Goal: Find specific page/section: Find specific page/section

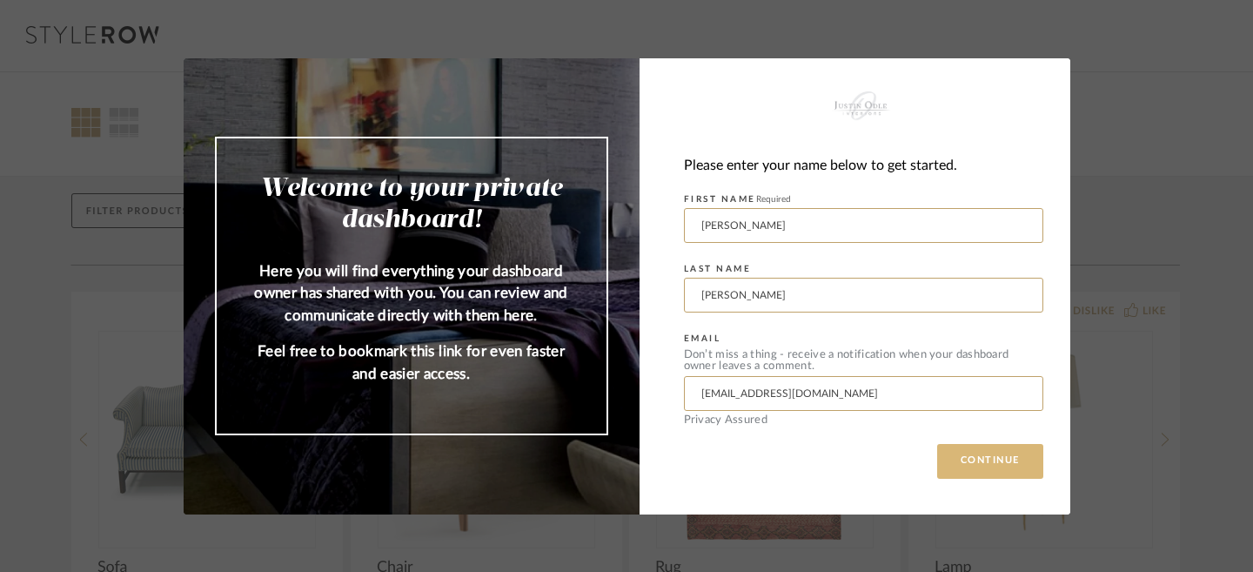
click at [984, 469] on button "CONTINUE" at bounding box center [990, 461] width 106 height 35
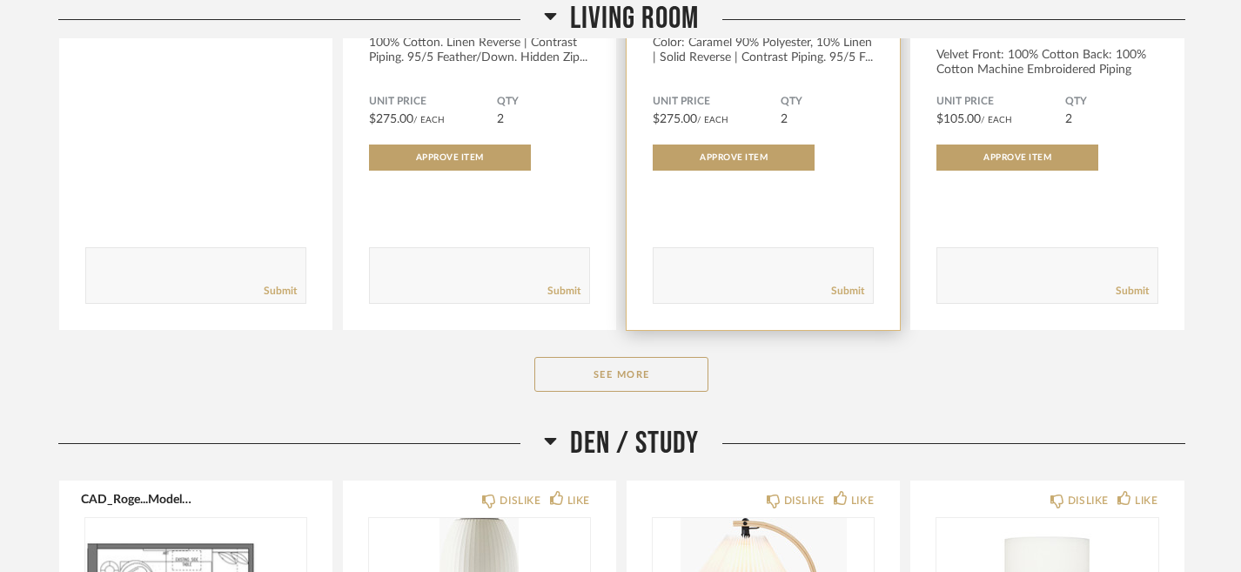
scroll to position [2552, 0]
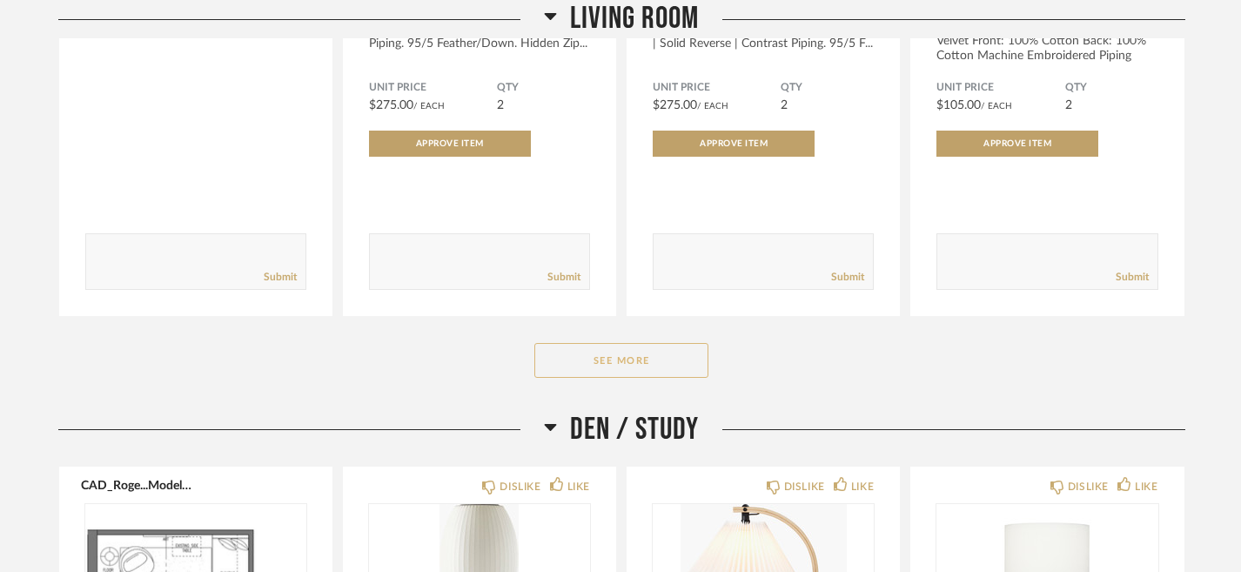
click at [685, 369] on button "See More" at bounding box center [621, 360] width 174 height 35
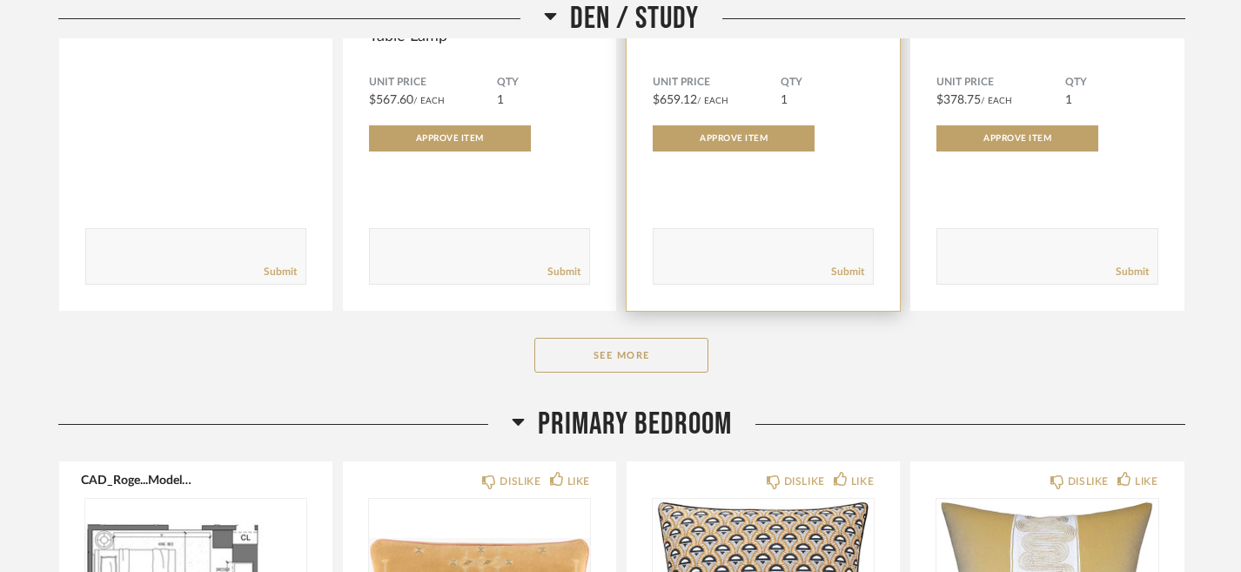
scroll to position [5610, 0]
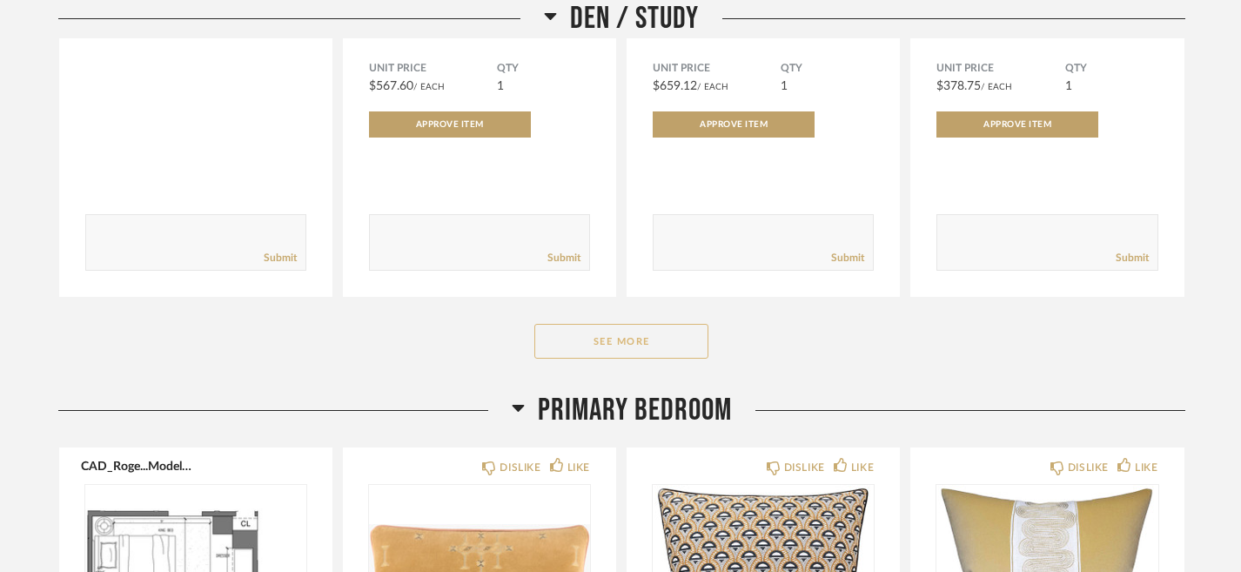
click at [661, 356] on button "See More" at bounding box center [621, 341] width 174 height 35
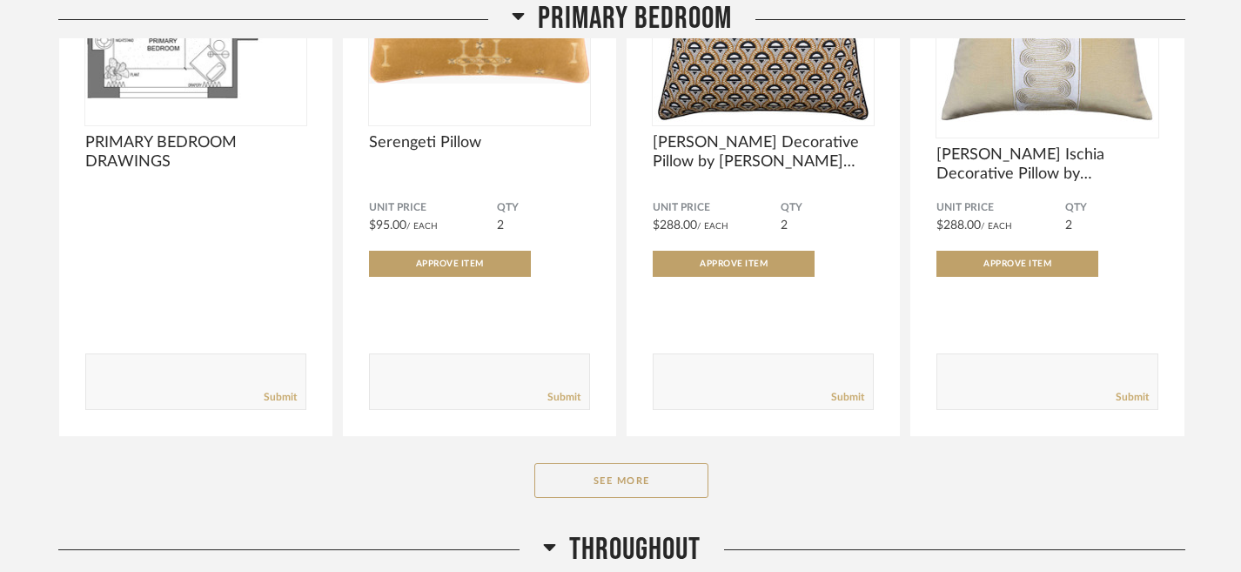
scroll to position [6791, 0]
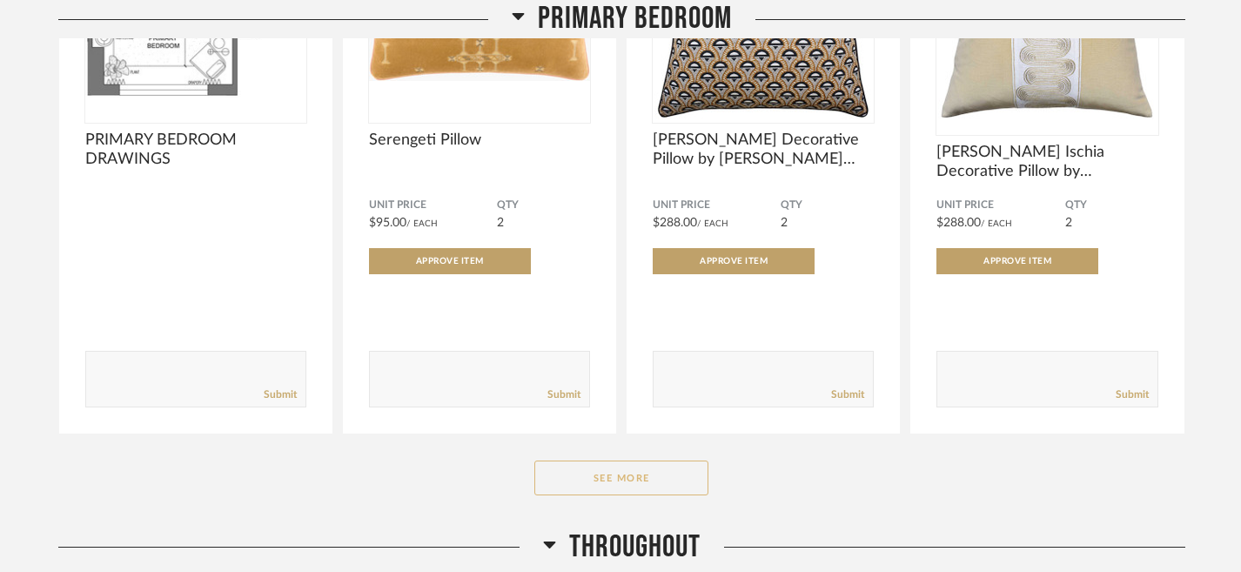
click at [658, 486] on button "See More" at bounding box center [621, 477] width 174 height 35
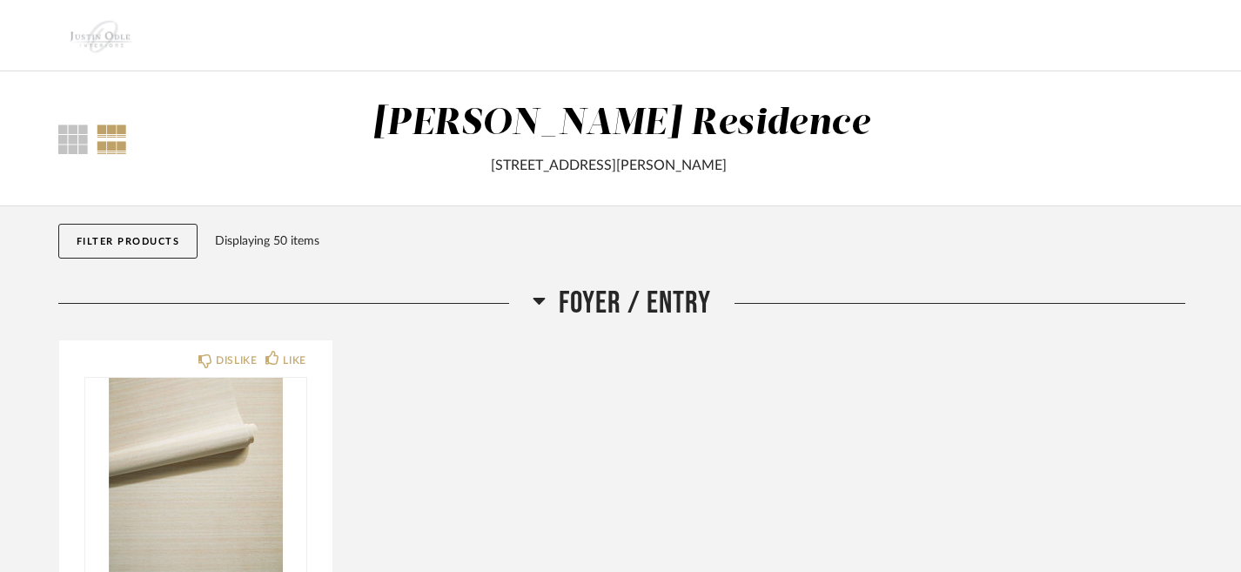
scroll to position [0, 0]
click at [71, 144] on div at bounding box center [73, 139] width 30 height 30
click at [121, 134] on div at bounding box center [112, 139] width 30 height 30
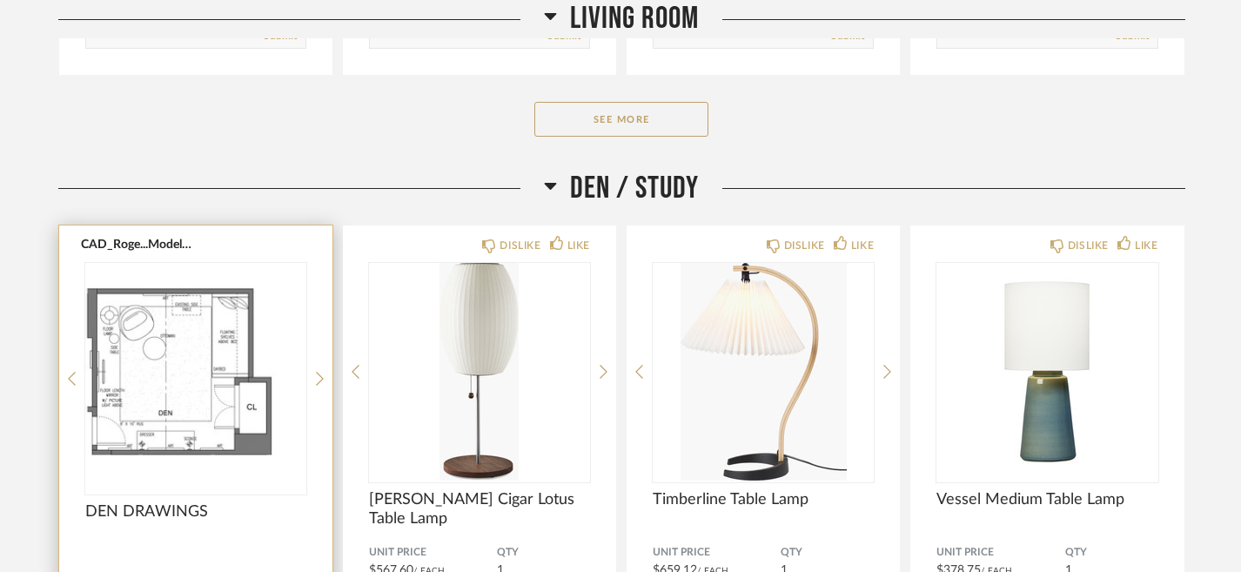
scroll to position [2766, 0]
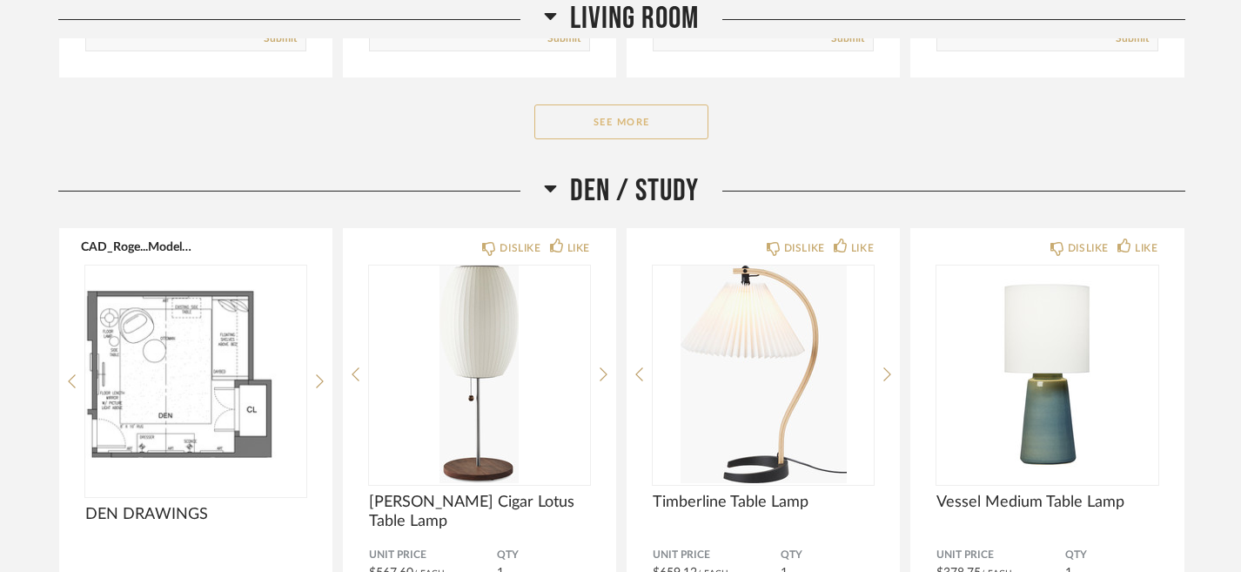
click at [628, 119] on button "See More" at bounding box center [621, 121] width 174 height 35
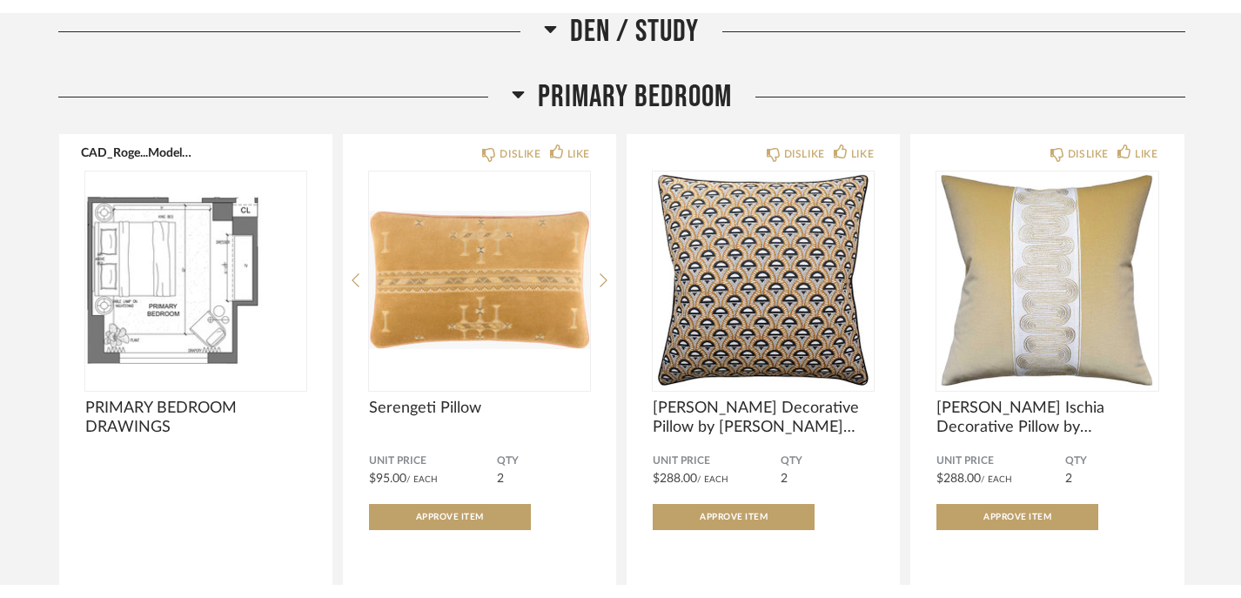
scroll to position [5880, 0]
